Goal: Task Accomplishment & Management: Use online tool/utility

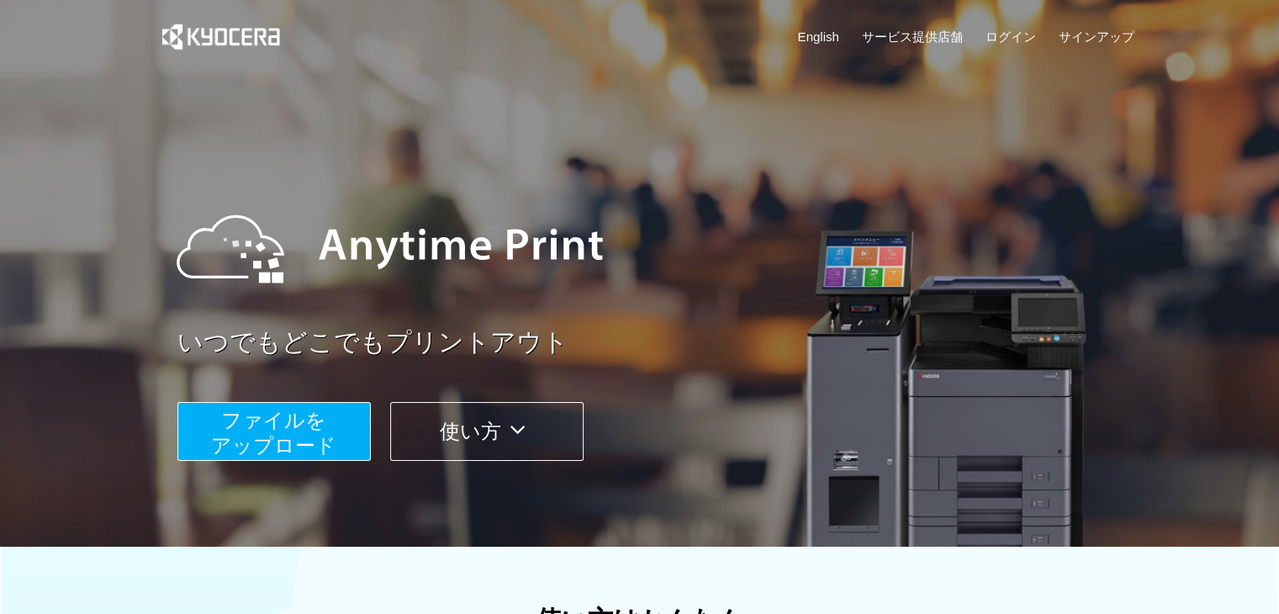
click at [231, 417] on span "ファイルを ​​アップロード" at bounding box center [273, 433] width 125 height 48
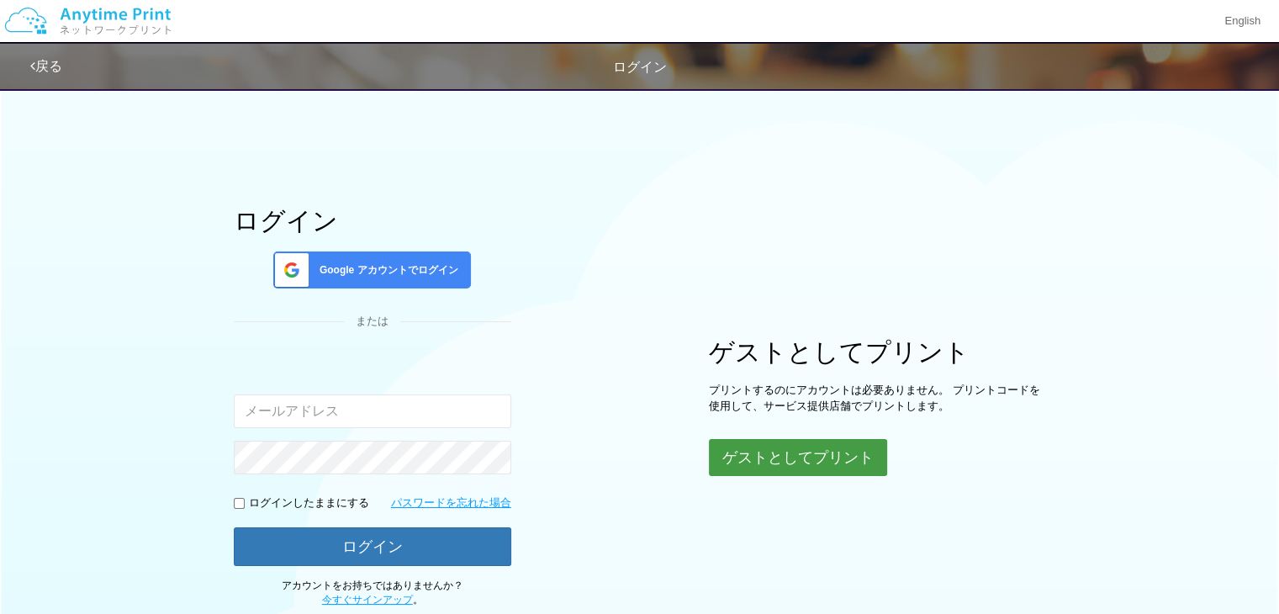
click at [795, 455] on button "ゲストとしてプリント" at bounding box center [798, 457] width 178 height 37
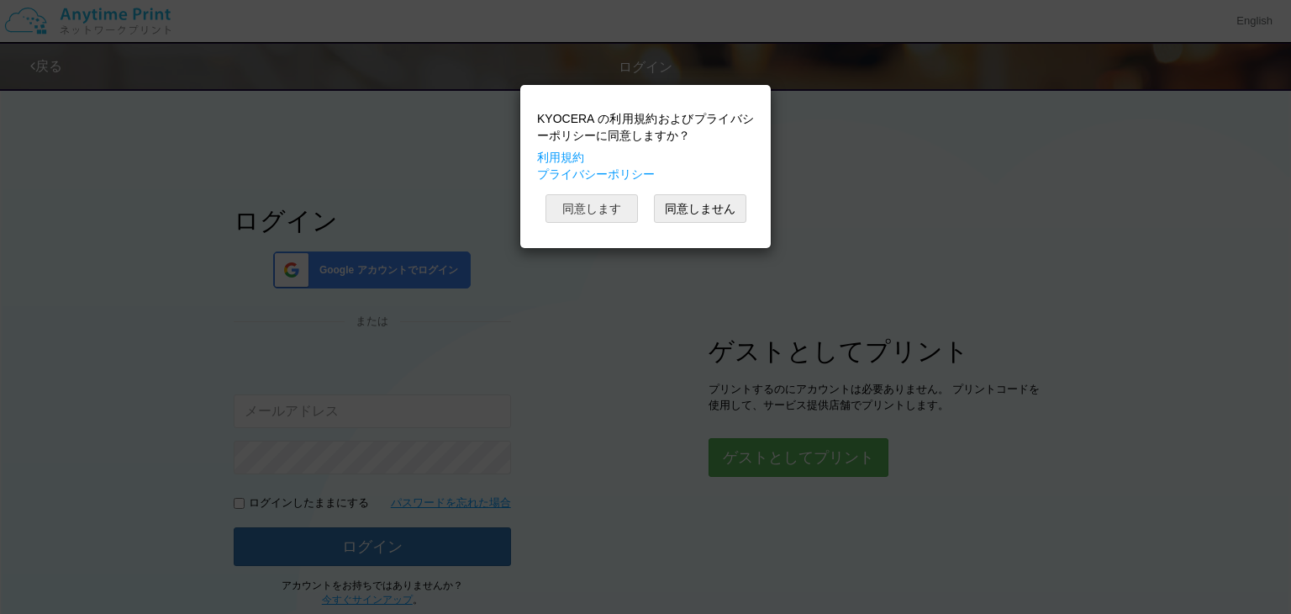
click at [602, 203] on button "同意します" at bounding box center [592, 208] width 92 height 29
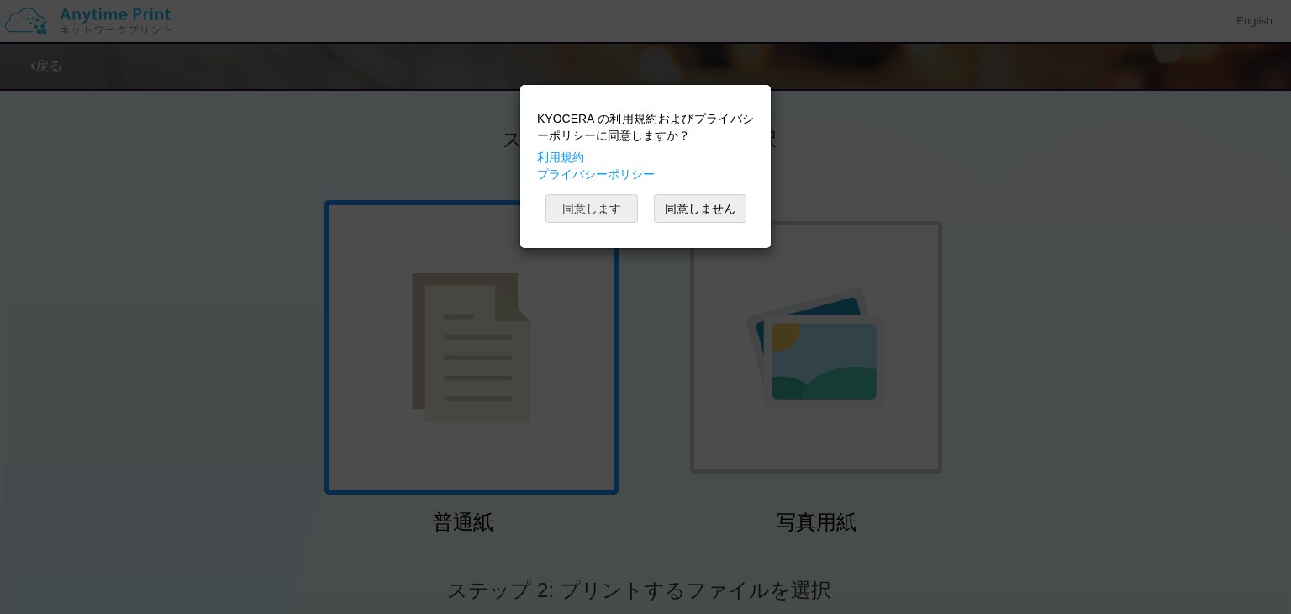
click at [601, 195] on button "同意します" at bounding box center [592, 208] width 92 height 29
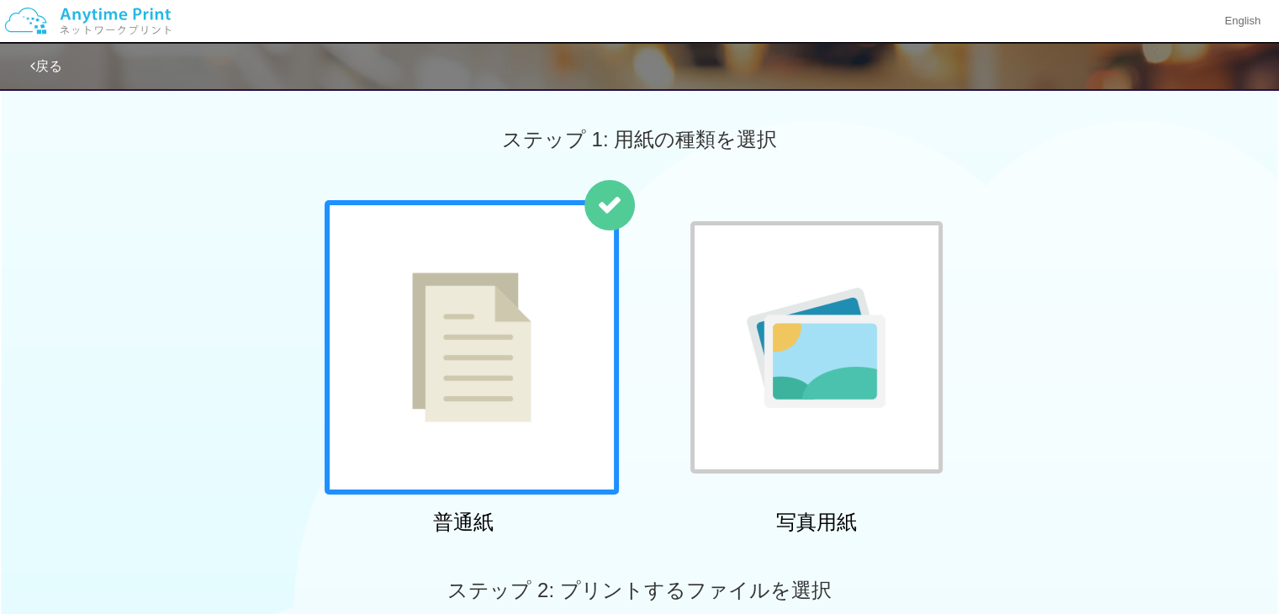
click at [499, 317] on img at bounding box center [471, 347] width 119 height 150
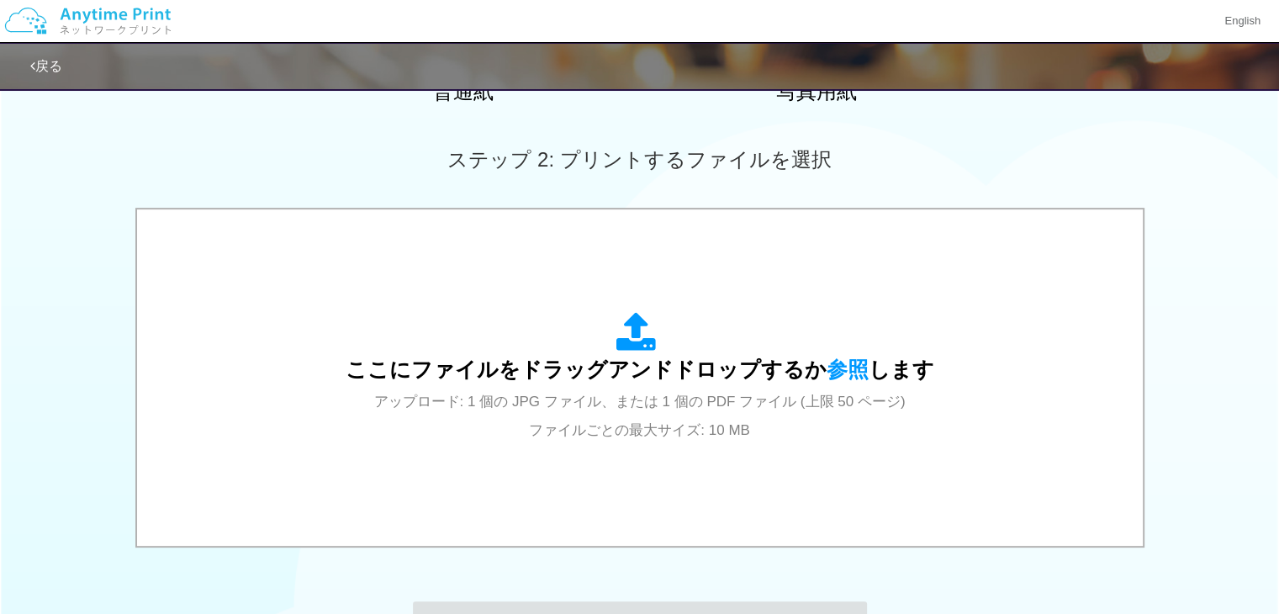
scroll to position [437, 0]
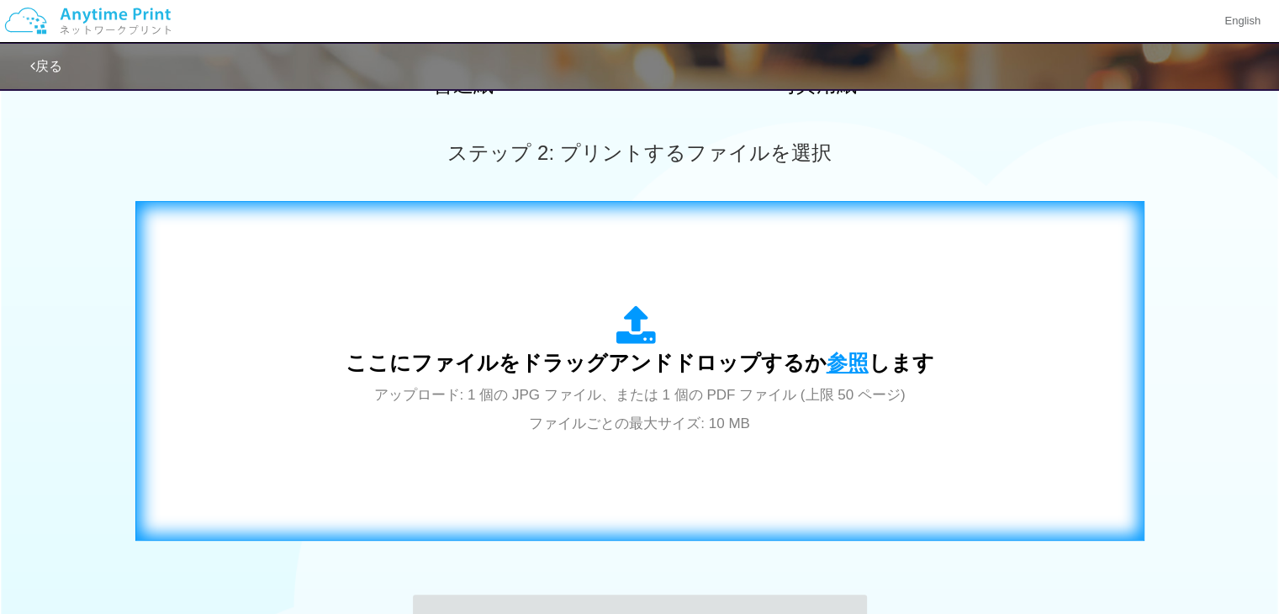
click at [856, 364] on span "参照" at bounding box center [847, 363] width 42 height 24
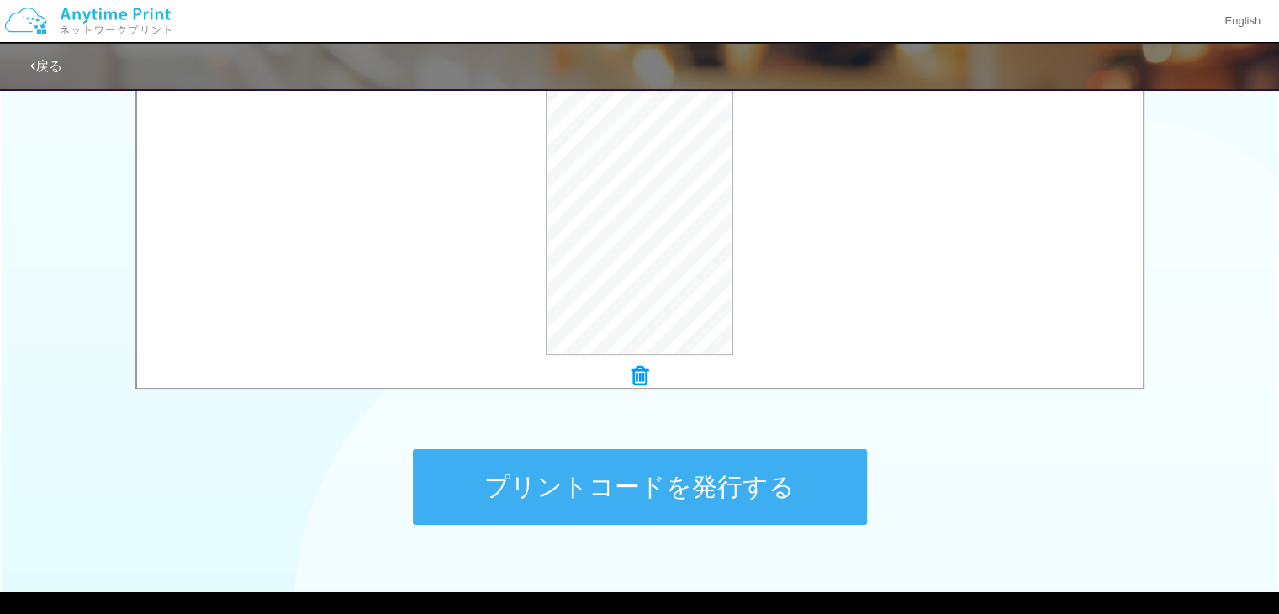
scroll to position [527, 0]
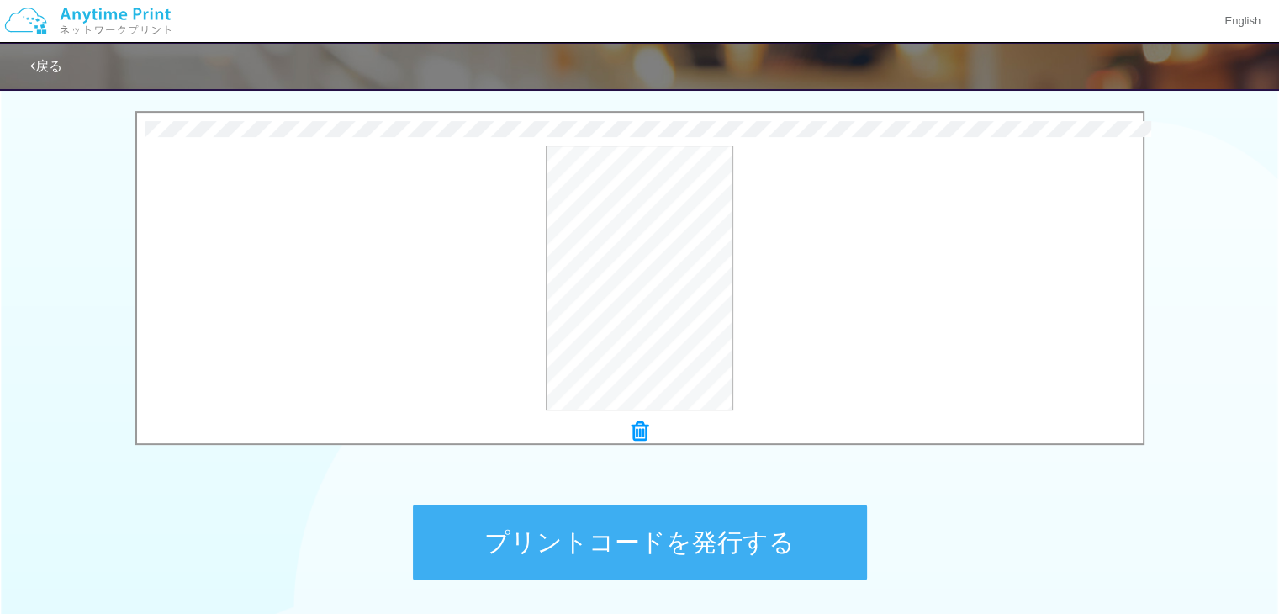
click at [659, 546] on button "プリントコードを発行する" at bounding box center [640, 542] width 454 height 76
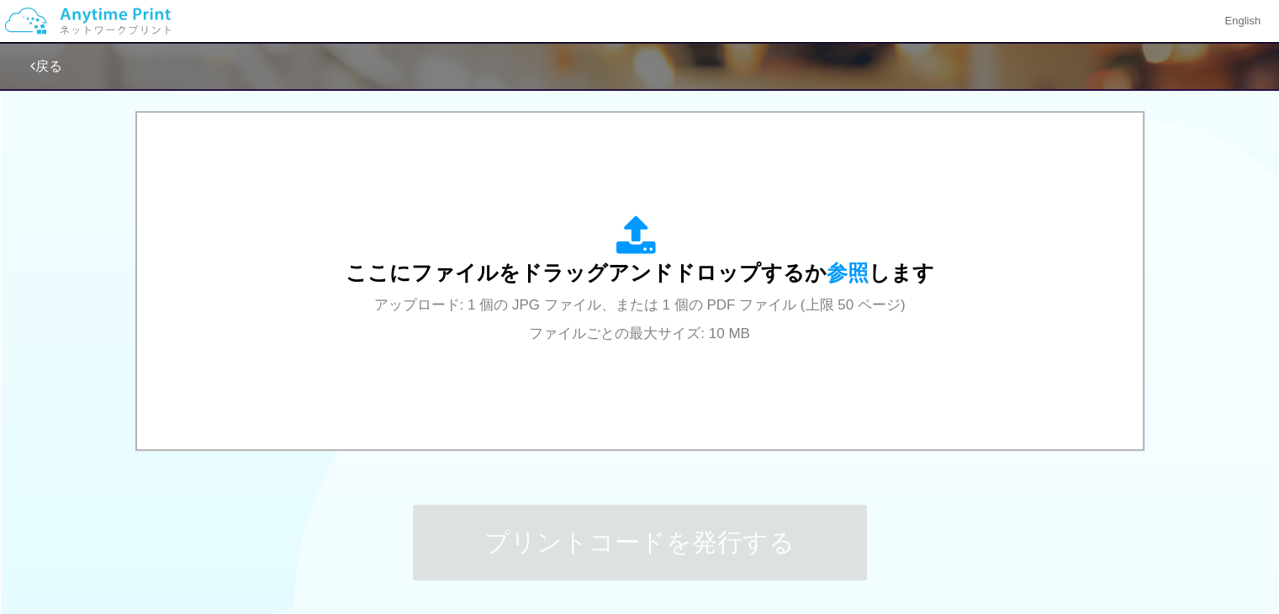
scroll to position [0, 0]
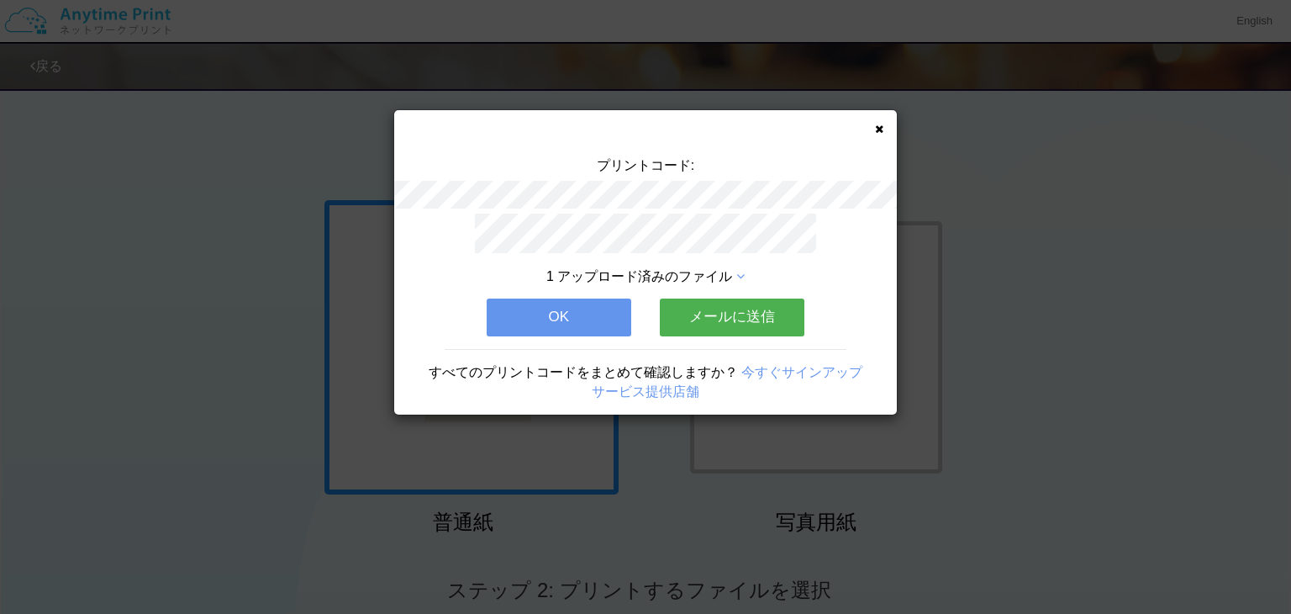
click at [878, 129] on icon at bounding box center [879, 129] width 8 height 11
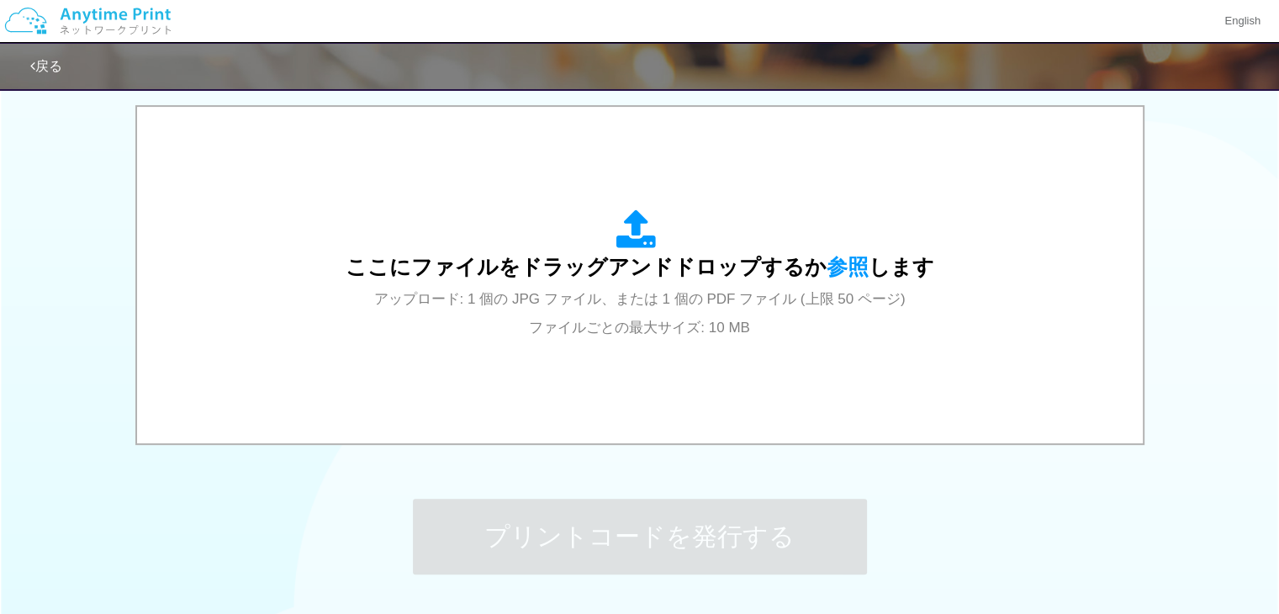
scroll to position [557, 0]
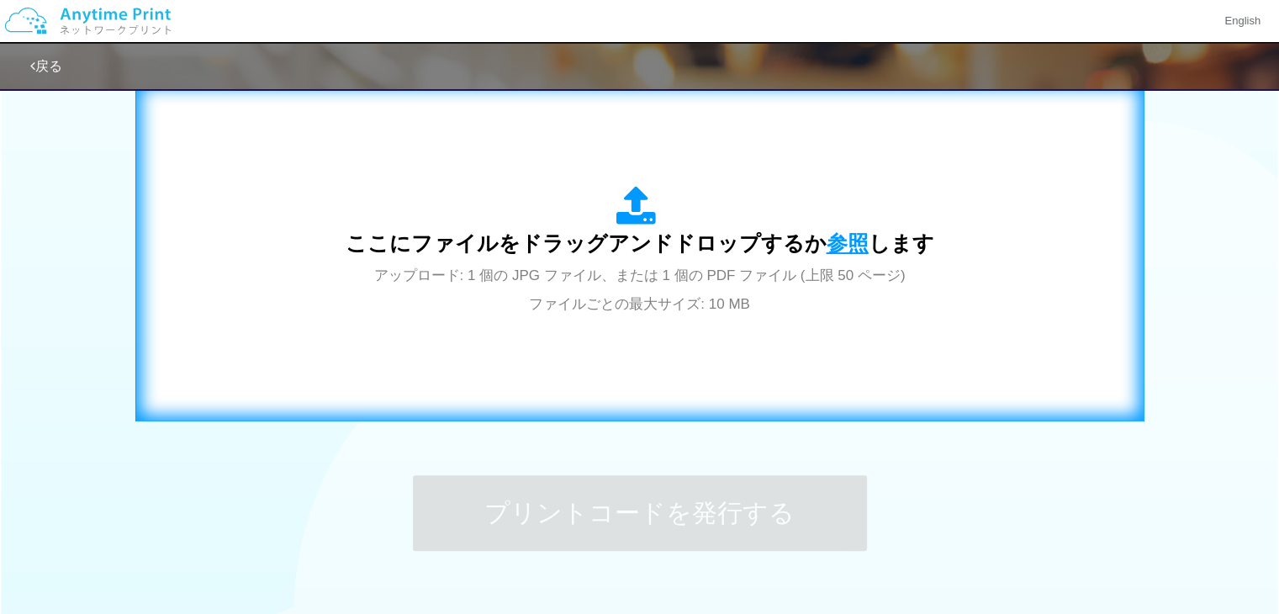
click at [826, 235] on span "参照" at bounding box center [847, 243] width 42 height 24
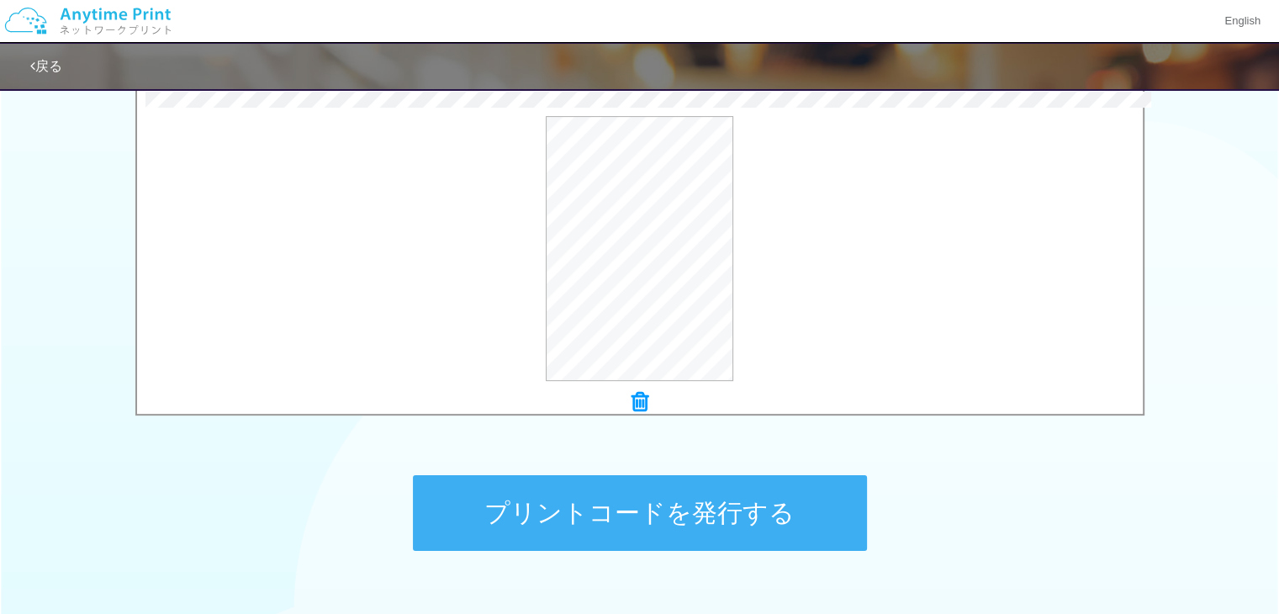
click at [718, 512] on button "プリントコードを発行する" at bounding box center [640, 513] width 454 height 76
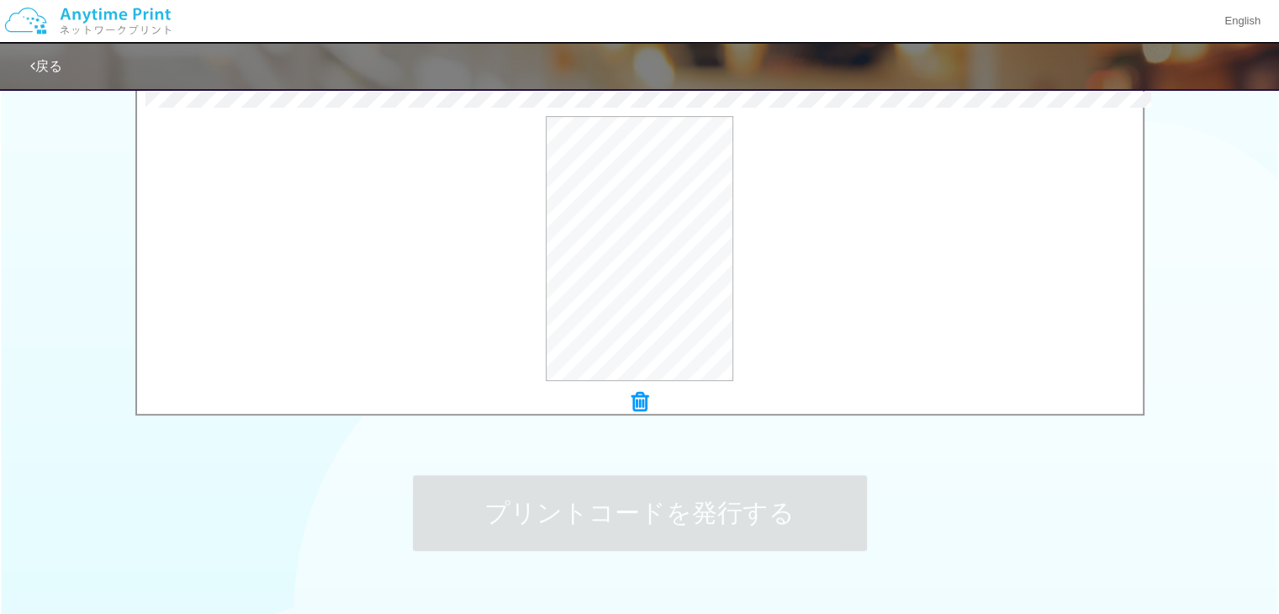
scroll to position [0, 0]
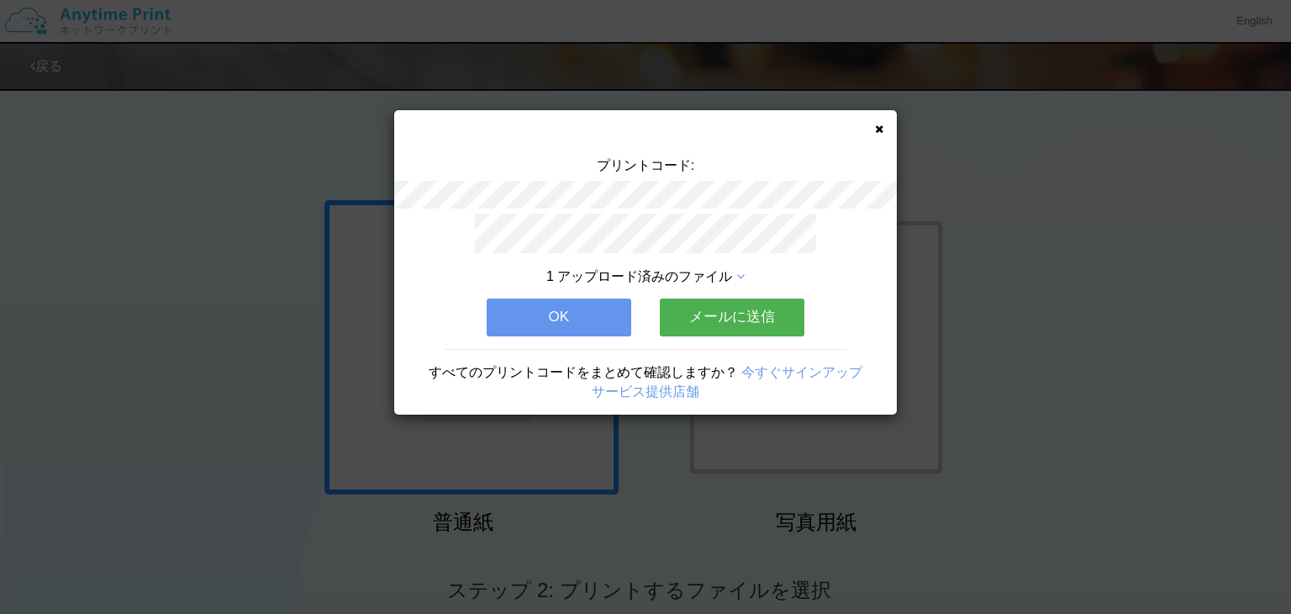
click at [884, 128] on div "プリントコード: 1 アップロード済みのファイル OK メールに送信 すべてのプリントコードをまとめて確認しますか？ 今すぐサインアップ サービス提供店舗" at bounding box center [645, 262] width 503 height 304
click at [879, 124] on icon at bounding box center [879, 129] width 8 height 11
